Goal: Task Accomplishment & Management: Use online tool/utility

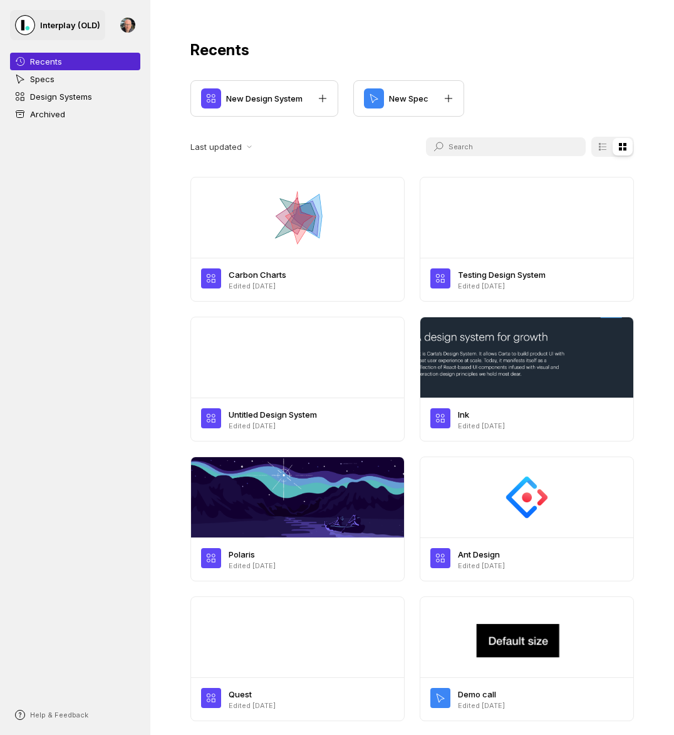
click at [61, 27] on p "Interplay (OLD)" at bounding box center [70, 25] width 60 height 13
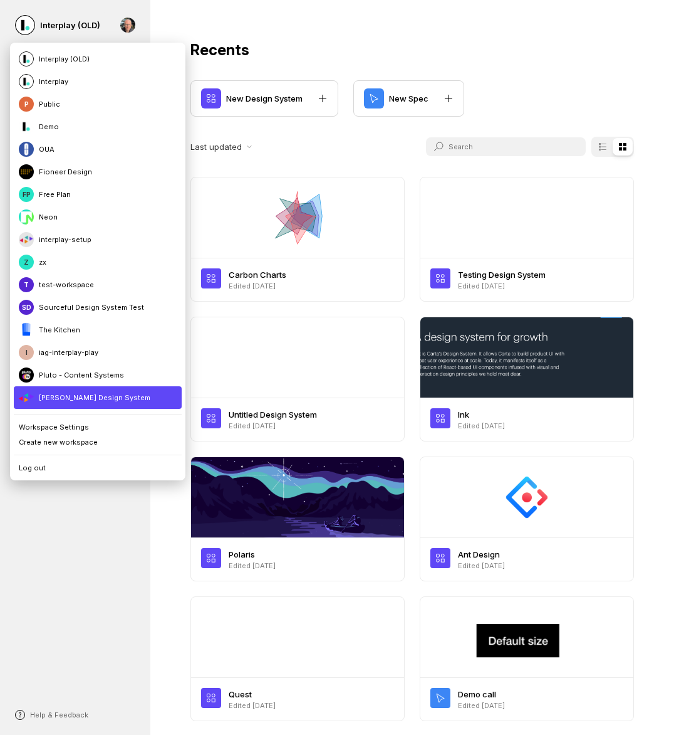
click at [108, 402] on li "[PERSON_NAME] Design System" at bounding box center [98, 397] width 168 height 23
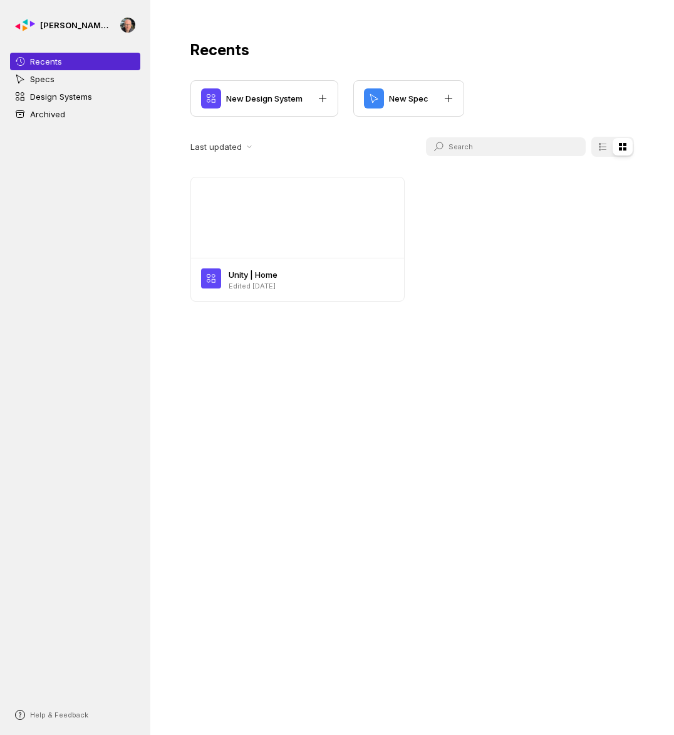
click at [158, 285] on div "Recents New Design System New Spec Last updated Unity | Home Edited [DATE]" at bounding box center [412, 171] width 524 height 342
click at [247, 233] on div at bounding box center [297, 217] width 213 height 80
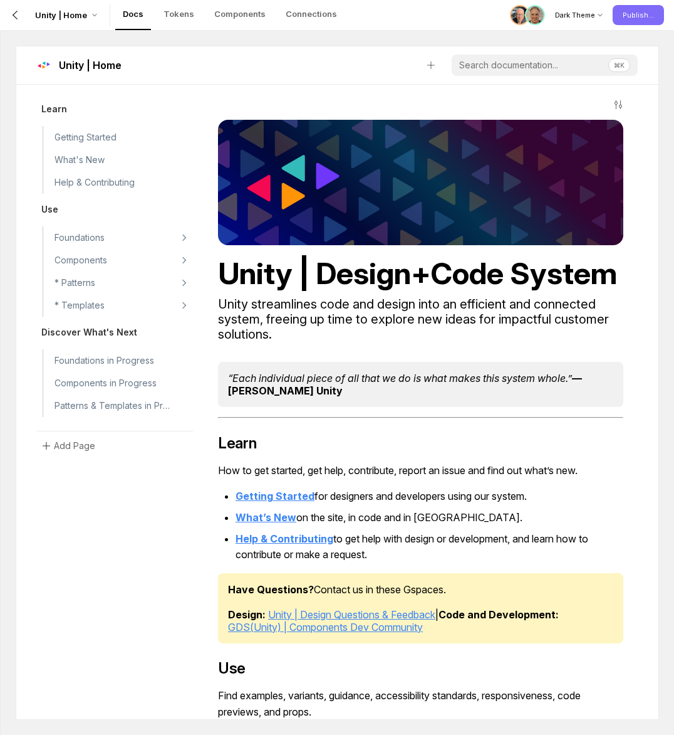
click at [642, 10] on button "Publish..." at bounding box center [638, 15] width 51 height 20
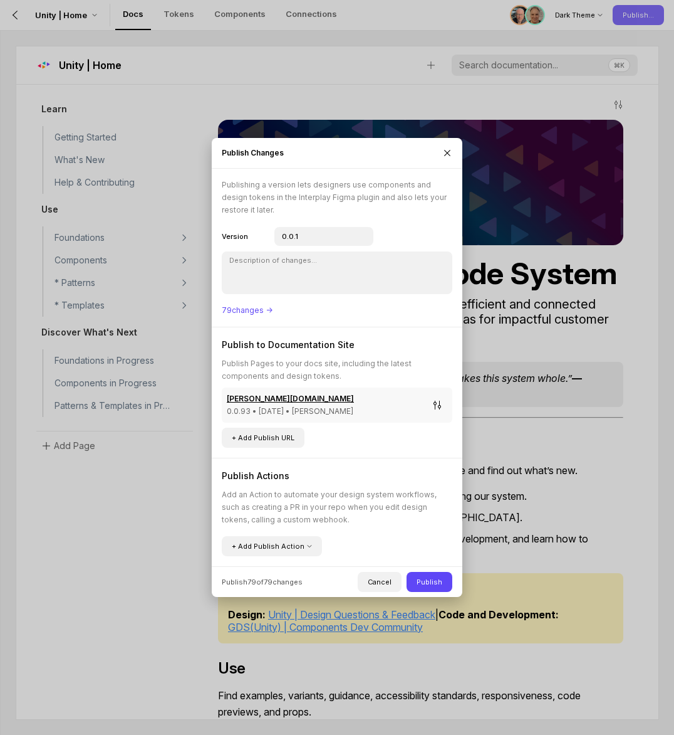
type input "0.0.94"
click at [335, 399] on link "[PERSON_NAME][DOMAIN_NAME]" at bounding box center [325, 398] width 196 height 13
